Goal: Transaction & Acquisition: Book appointment/travel/reservation

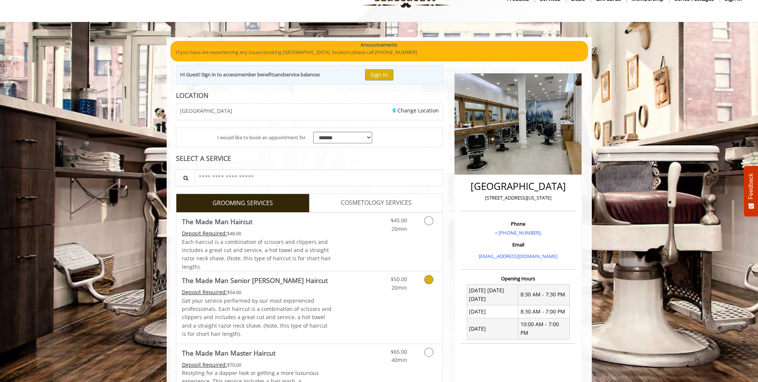
scroll to position [75, 0]
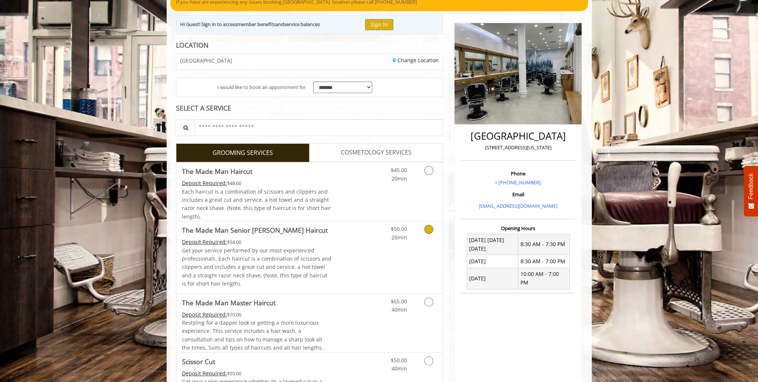
click at [422, 234] on link "Grooming services" at bounding box center [427, 231] width 19 height 21
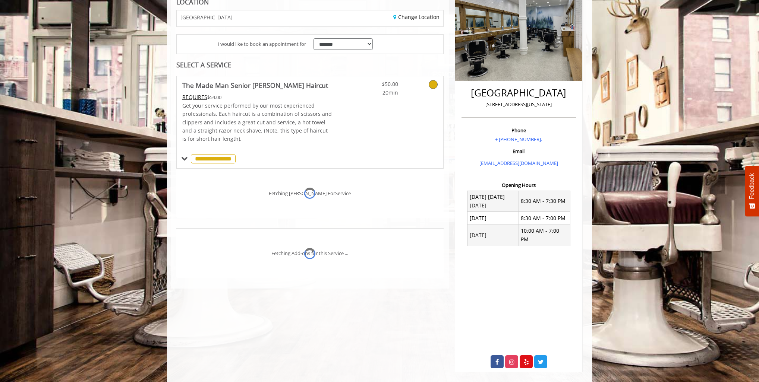
scroll to position [143, 0]
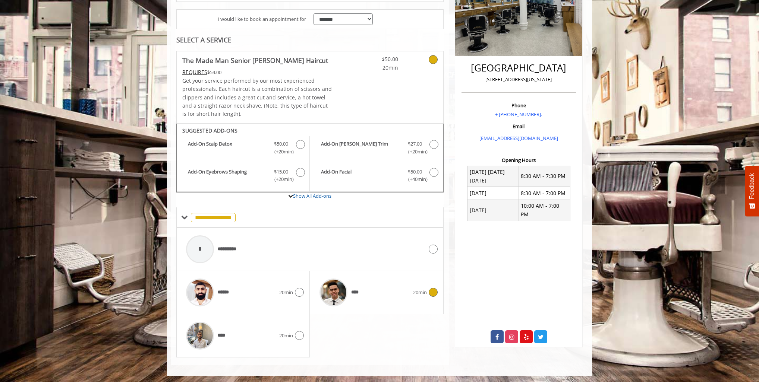
click at [432, 299] on div "**** 20min" at bounding box center [377, 292] width 122 height 35
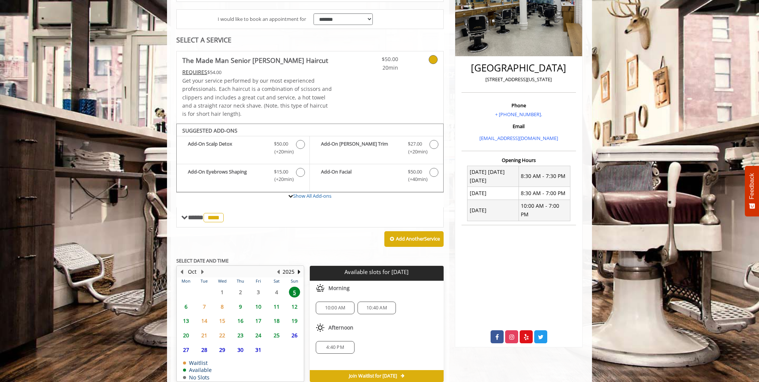
click at [204, 306] on span "7" at bounding box center [204, 307] width 11 height 11
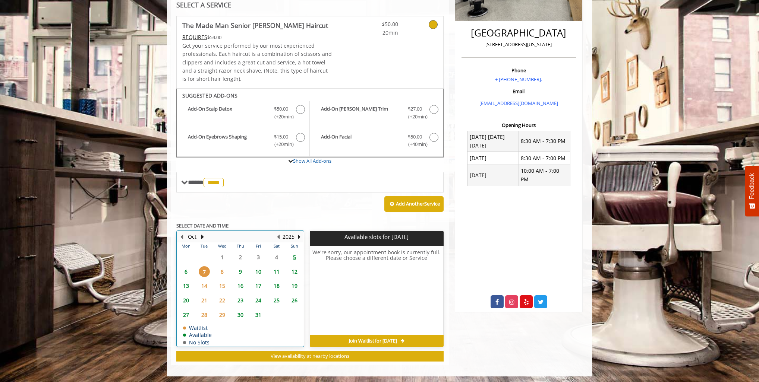
click at [184, 276] on td "6" at bounding box center [186, 272] width 18 height 15
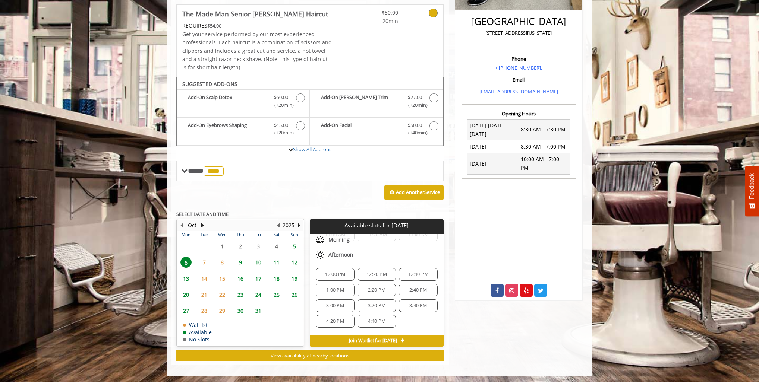
scroll to position [95, 0]
click at [508, 339] on div "[GEOGRAPHIC_DATA] [STREET_ADDRESS][US_STATE] Phone + [PHONE_NUMBER]. Email [EMA…" at bounding box center [518, 132] width 139 height 465
click at [378, 322] on span "7:00 PM" at bounding box center [377, 324] width 18 height 6
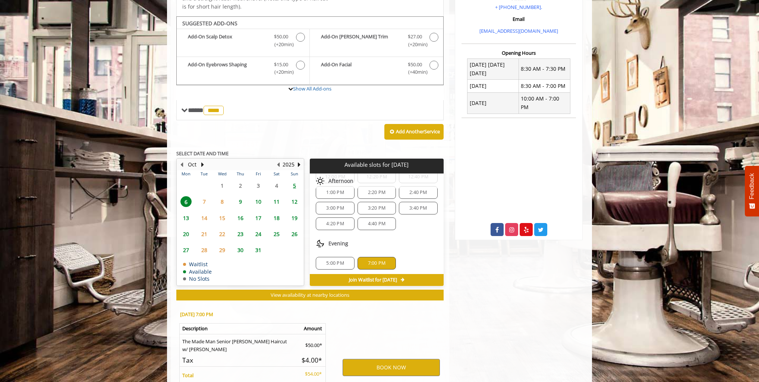
scroll to position [324, 0]
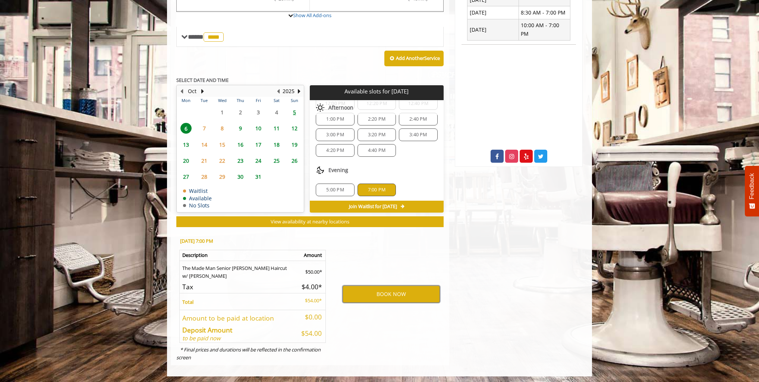
click at [368, 291] on button "BOOK NOW" at bounding box center [391, 294] width 97 height 17
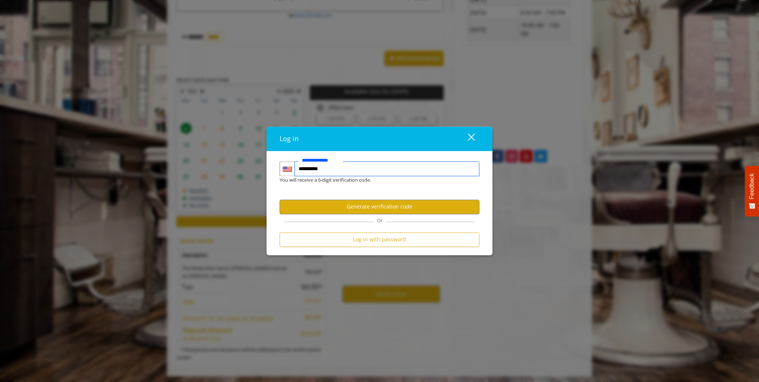
type input "**********"
click at [386, 211] on button "Generate verification code" at bounding box center [380, 207] width 200 height 15
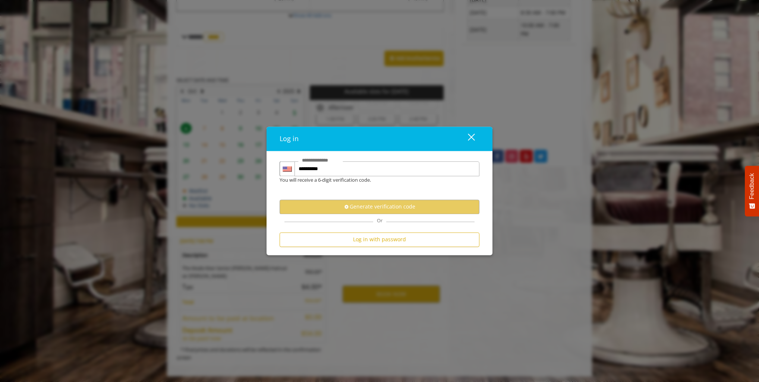
scroll to position [0, 0]
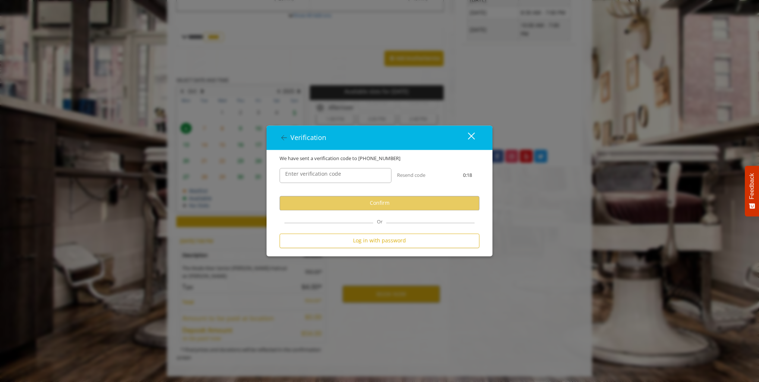
click at [332, 172] on label "Enter verification code" at bounding box center [312, 174] width 63 height 8
click at [332, 172] on input "Enter verification code" at bounding box center [336, 175] width 112 height 15
click at [412, 175] on button "Resend code" at bounding box center [411, 175] width 28 height 8
